Goal: Information Seeking & Learning: Compare options

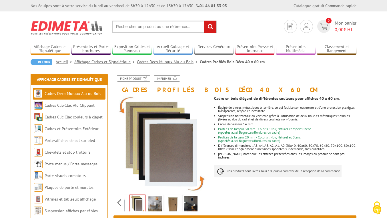
click at [57, 25] on img at bounding box center [67, 27] width 73 height 21
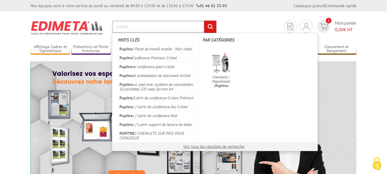
type input "pupitre"
click at [204, 21] on input "rechercher" at bounding box center [210, 27] width 12 height 12
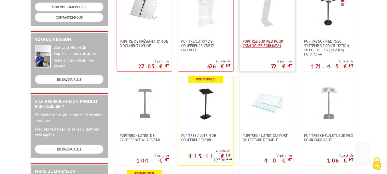
scroll to position [132, 0]
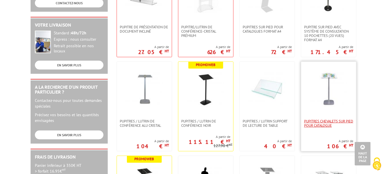
click at [316, 120] on span "PUPITRES CHEVALETS SUR PIED POUR CATALOGUE" at bounding box center [328, 123] width 49 height 9
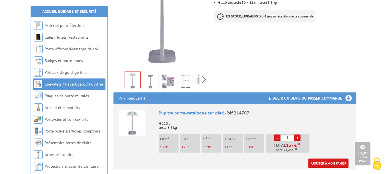
scroll to position [130, 0]
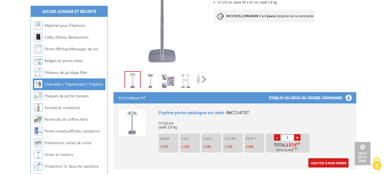
drag, startPoint x: 282, startPoint y: 144, endPoint x: 293, endPoint y: 141, distance: 10.9
click at [293, 148] on span "Soit 164,40 € TTC" at bounding box center [287, 150] width 21 height 5
click at [321, 117] on p "H 110 cm Lesté 3,8 kg" at bounding box center [255, 123] width 193 height 12
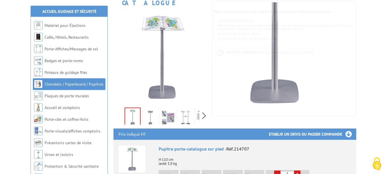
click at [152, 109] on img at bounding box center [151, 118] width 14 height 18
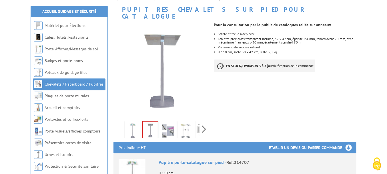
scroll to position [77, 0]
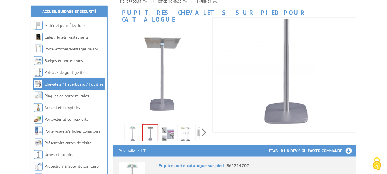
click at [163, 129] on img at bounding box center [168, 134] width 14 height 18
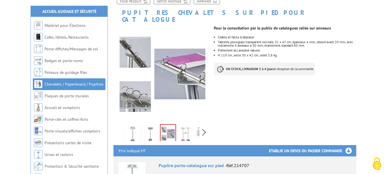
click at [183, 126] on img at bounding box center [186, 134] width 14 height 18
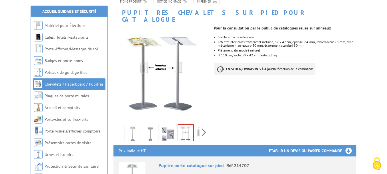
click at [208, 127] on div "Previous Next" at bounding box center [162, 132] width 96 height 20
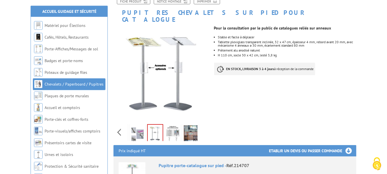
click at [203, 126] on div "Previous Next" at bounding box center [162, 132] width 96 height 20
click at [172, 128] on img at bounding box center [173, 134] width 14 height 18
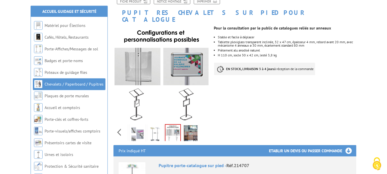
click at [190, 130] on img at bounding box center [191, 134] width 14 height 18
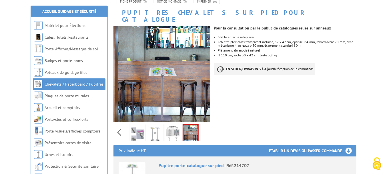
click at [153, 127] on img at bounding box center [155, 134] width 14 height 18
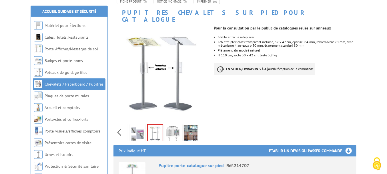
click at [139, 126] on img at bounding box center [138, 134] width 14 height 18
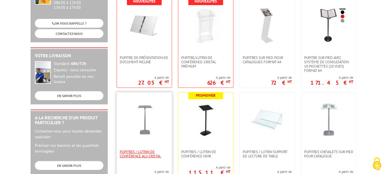
scroll to position [101, 0]
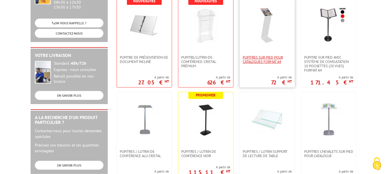
click at [276, 59] on span "Pupitres sur pied pour catalogues format A4" at bounding box center [267, 59] width 49 height 9
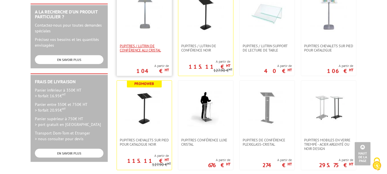
scroll to position [205, 0]
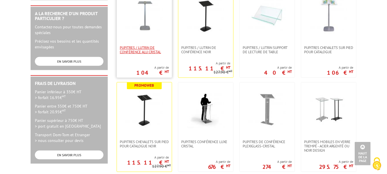
click at [143, 45] on span "Pupitres / lutrin de conférence Alu Cristal" at bounding box center [144, 49] width 49 height 9
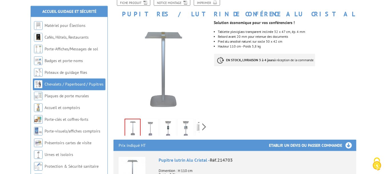
scroll to position [77, 0]
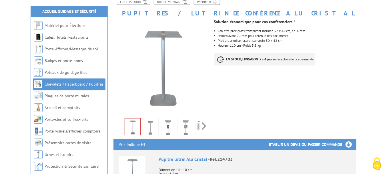
click at [151, 126] on img at bounding box center [151, 128] width 14 height 18
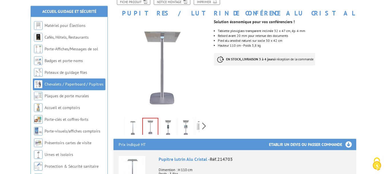
click at [171, 128] on img at bounding box center [168, 128] width 14 height 18
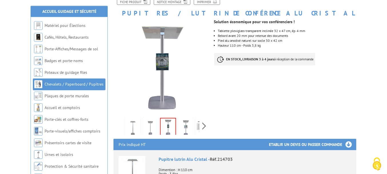
click at [181, 129] on img at bounding box center [186, 128] width 14 height 18
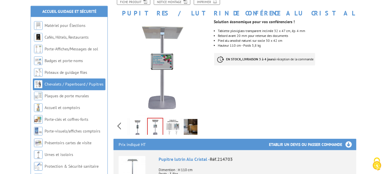
click at [205, 126] on div "Previous Next" at bounding box center [162, 126] width 96 height 20
click at [192, 127] on img at bounding box center [191, 128] width 14 height 18
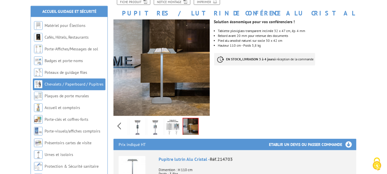
click at [172, 126] on img at bounding box center [173, 128] width 14 height 18
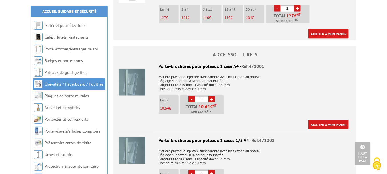
scroll to position [256, 0]
